Goal: Answer question/provide support: Answer question/provide support

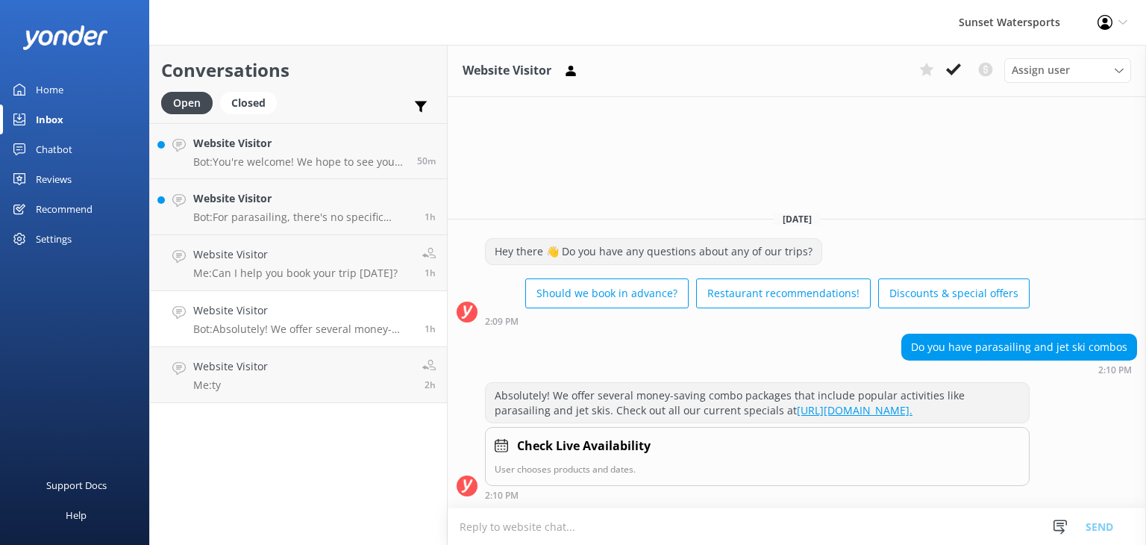
click at [393, 25] on div "Sunset Watersports Profile Settings Logout" at bounding box center [573, 22] width 1146 height 45
click at [236, 161] on p "Bot: You're welcome! We hope to see you at [GEOGRAPHIC_DATA] soon!" at bounding box center [299, 161] width 213 height 13
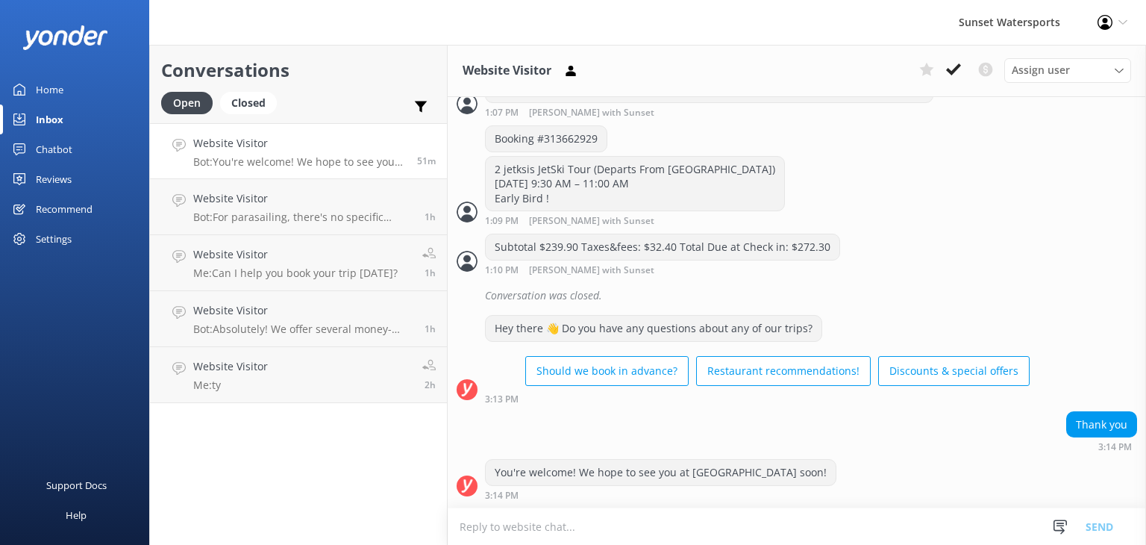
scroll to position [1588, 0]
click at [284, 210] on p "Bot: For parasailing, there's no specific weight requirement for children, but …" at bounding box center [303, 216] width 220 height 13
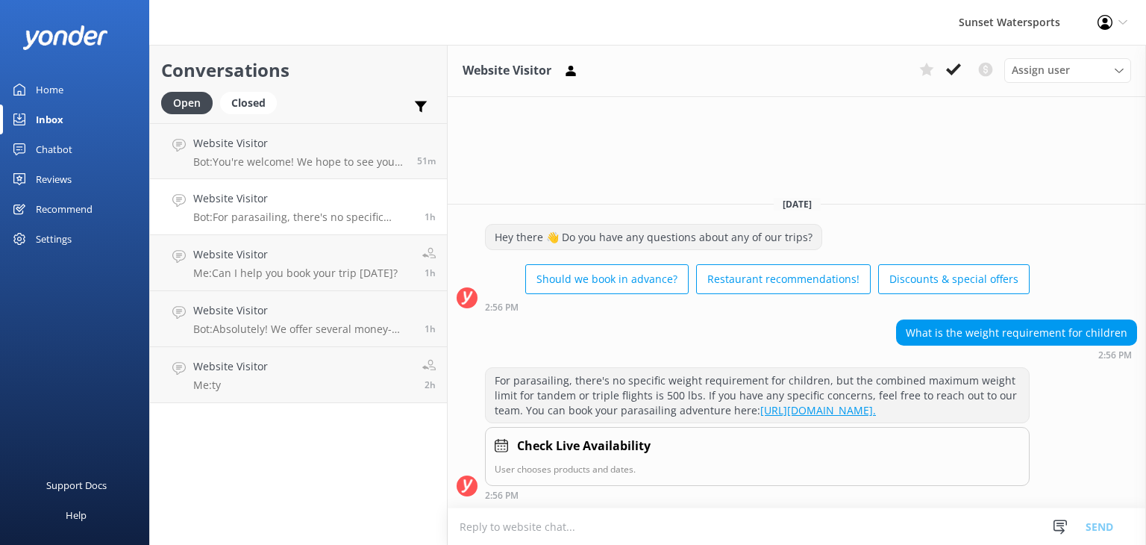
click at [528, 526] on textarea at bounding box center [797, 526] width 699 height 37
type textarea "H"
click at [258, 152] on div "Website Visitor Bot: You're welcome! We hope to see you at [GEOGRAPHIC_DATA] so…" at bounding box center [299, 151] width 213 height 32
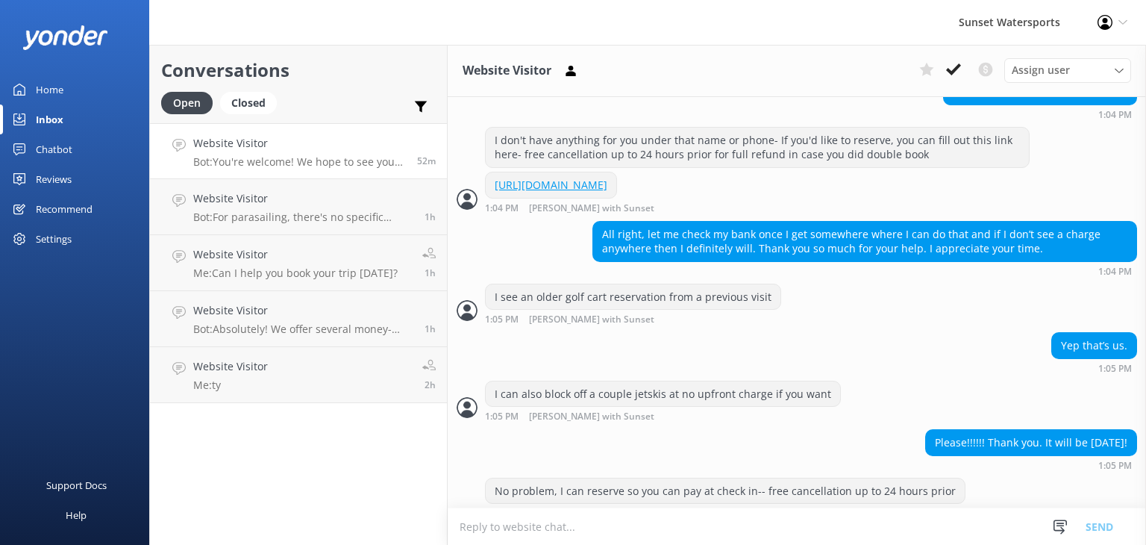
scroll to position [917, 0]
